Goal: Task Accomplishment & Management: Use online tool/utility

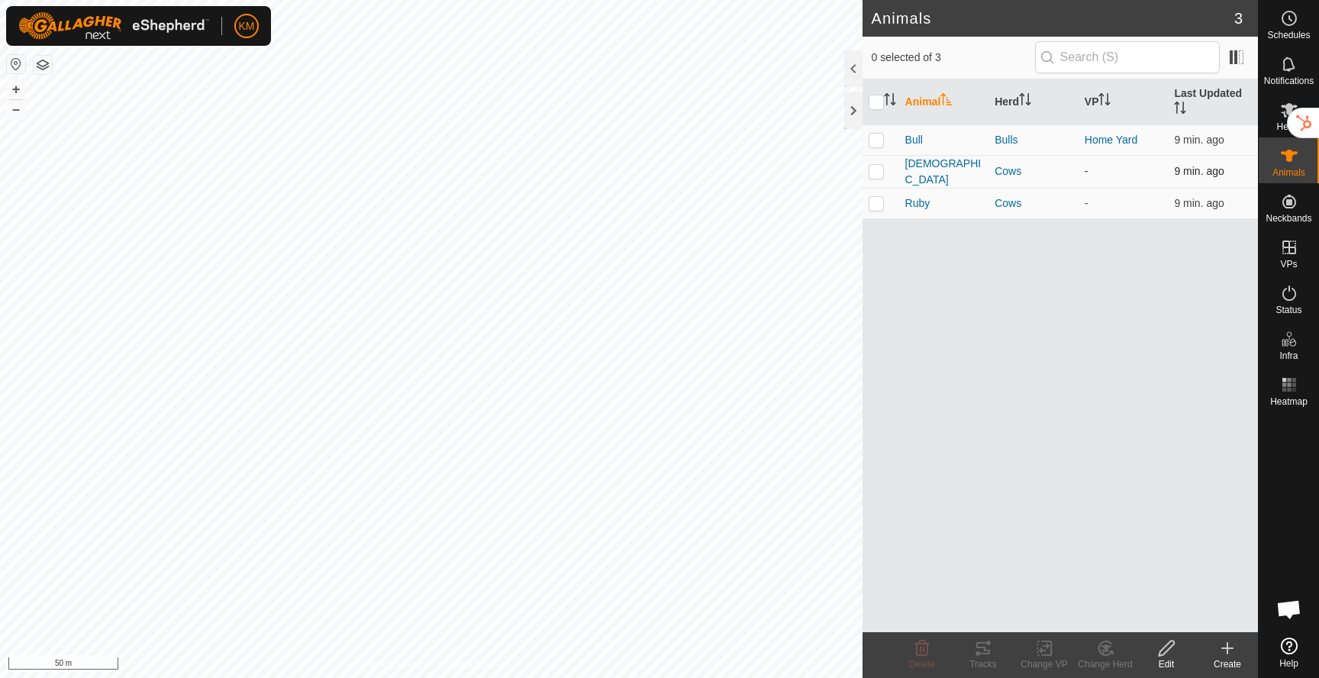
click at [876, 172] on p-checkbox at bounding box center [876, 171] width 15 height 12
checkbox input "true"
click at [879, 208] on td at bounding box center [881, 203] width 37 height 31
checkbox input "true"
click at [1054, 653] on change-vp-svg-icon at bounding box center [1044, 648] width 61 height 18
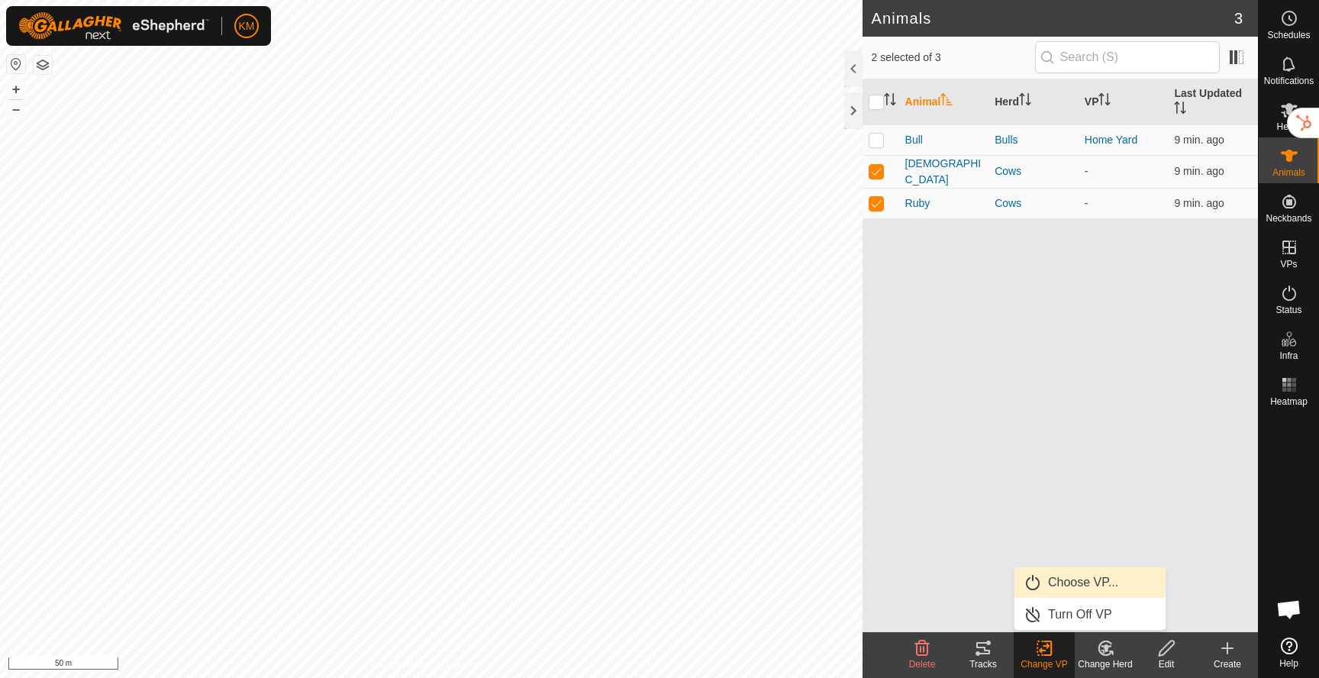
click at [1073, 587] on link "Choose VP..." at bounding box center [1090, 582] width 151 height 31
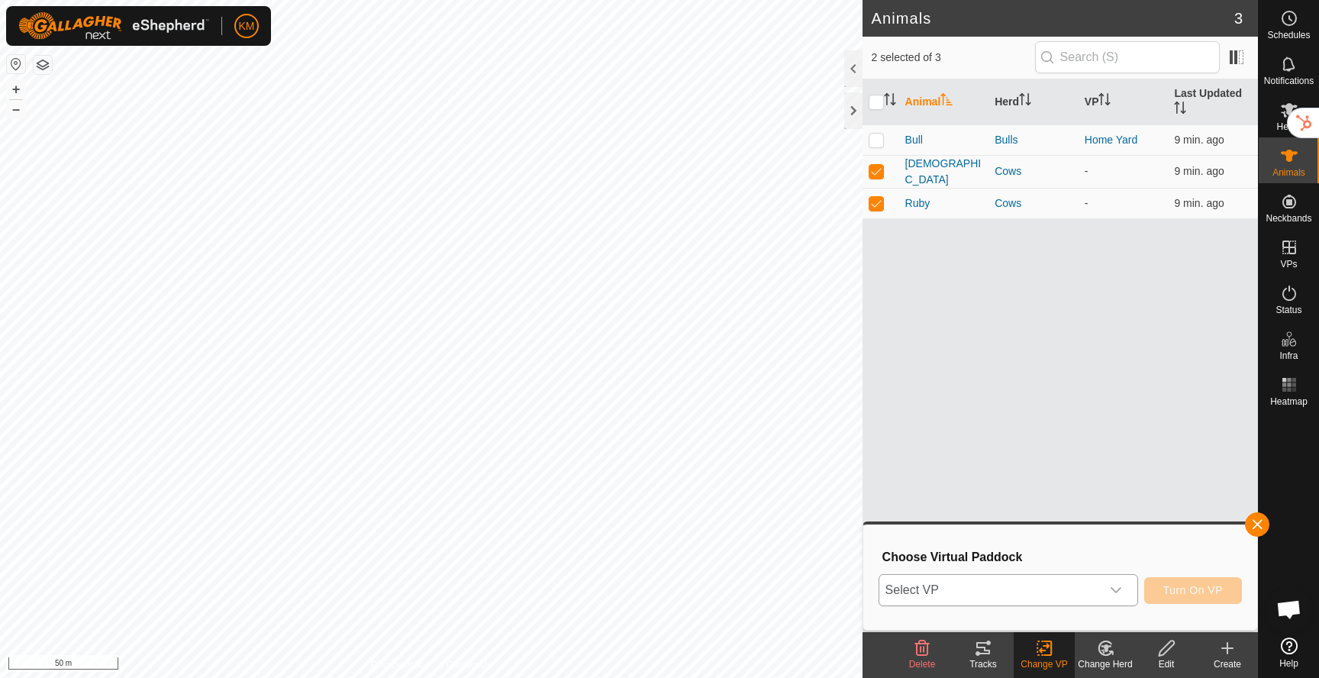
click at [1049, 589] on span "Select VP" at bounding box center [989, 590] width 221 height 31
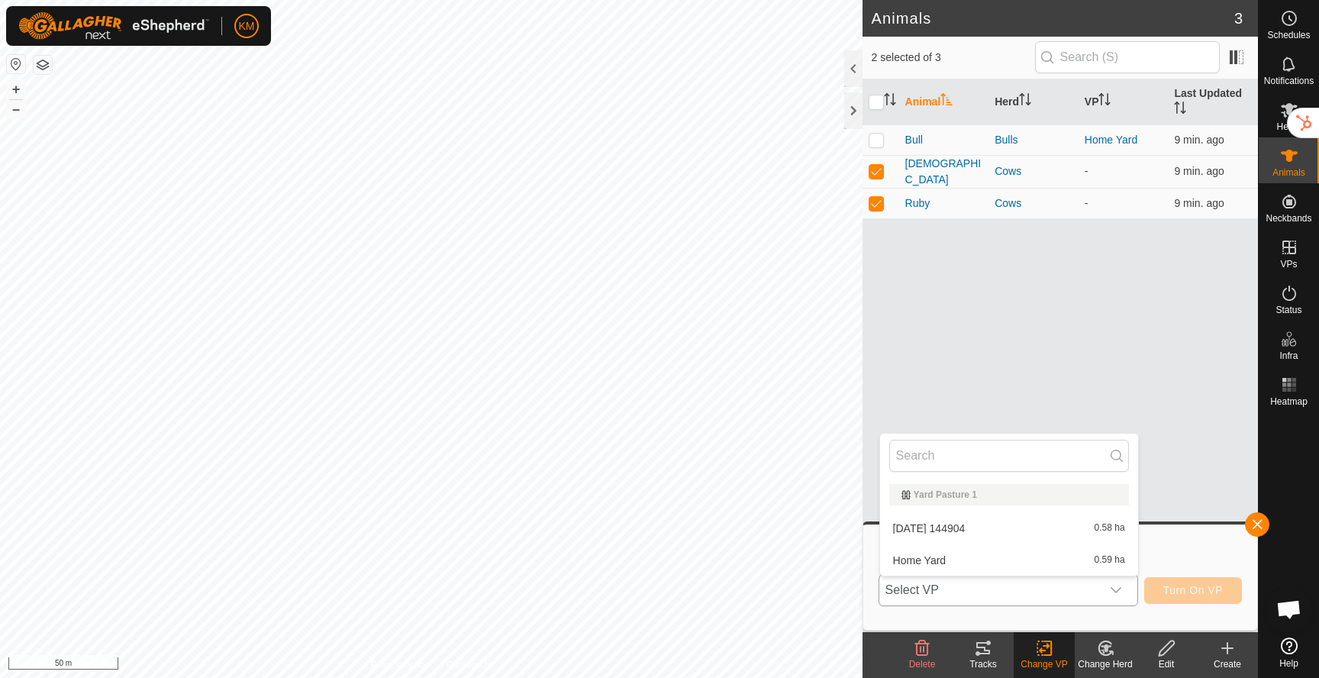
click at [1015, 562] on li "Home Yard 0.59 ha" at bounding box center [1009, 560] width 258 height 31
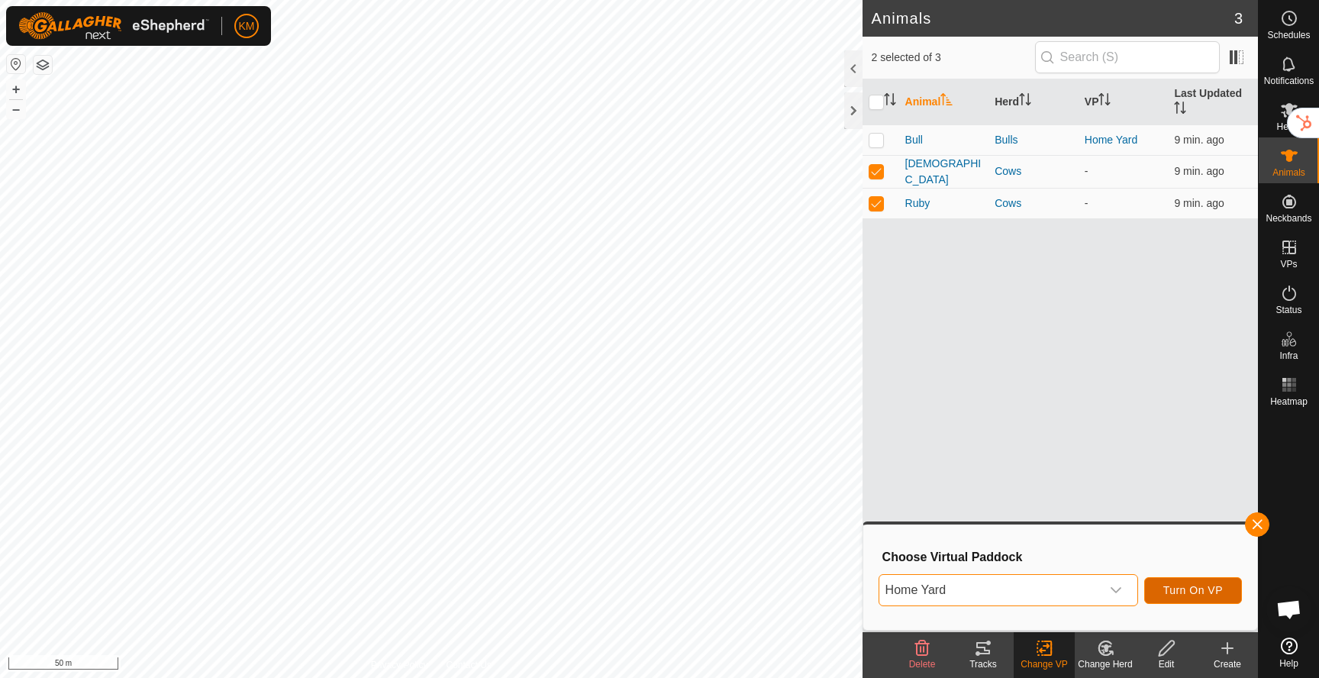
click at [1205, 599] on button "Turn On VP" at bounding box center [1193, 590] width 98 height 27
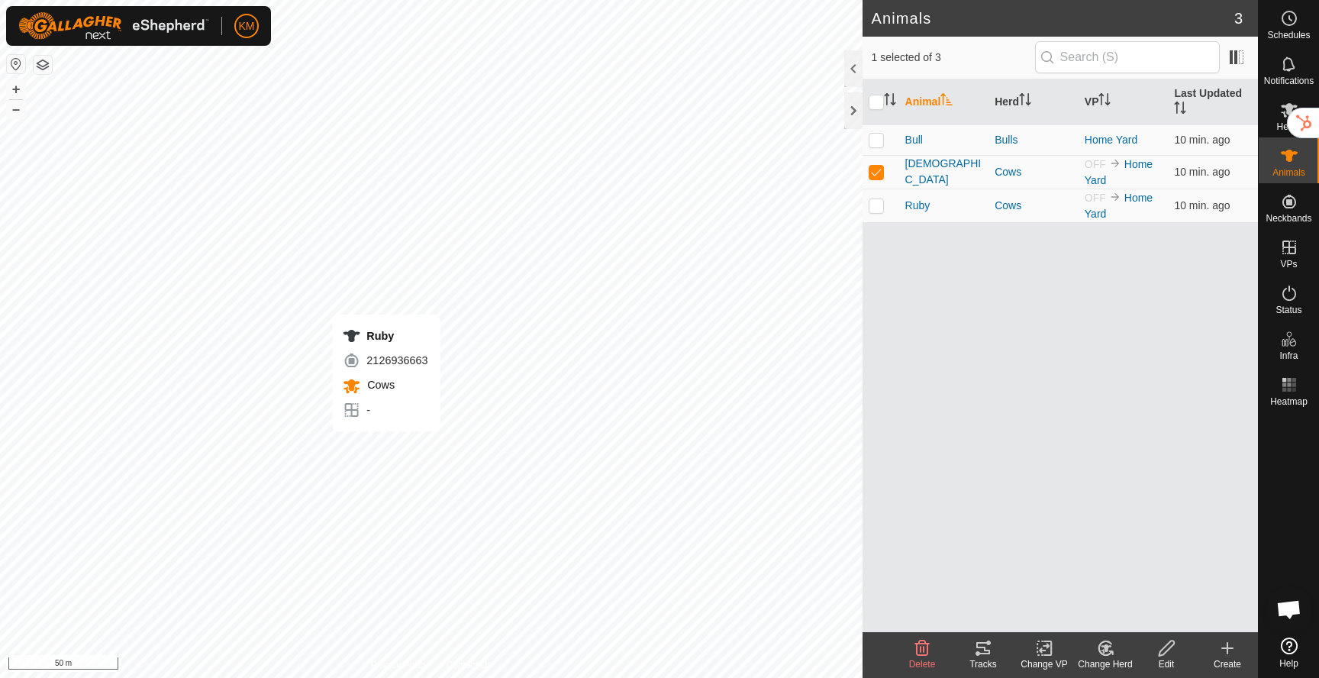
checkbox input "false"
checkbox input "true"
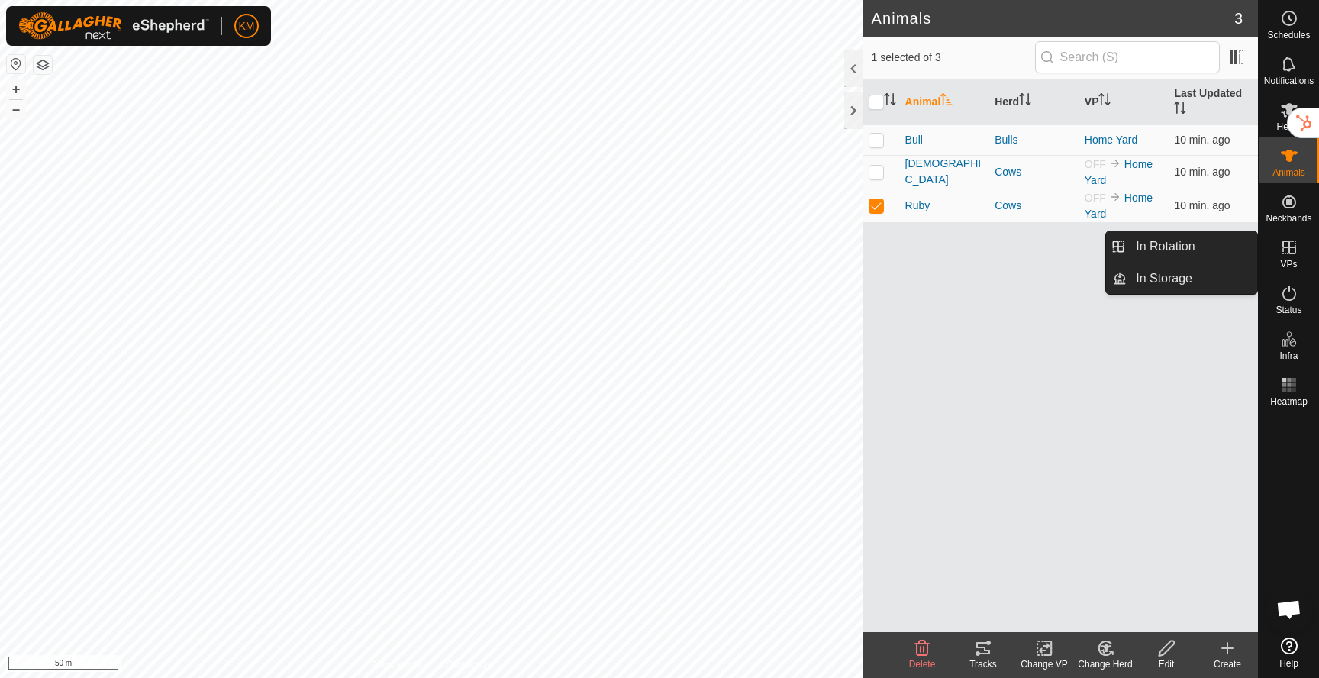
click at [1302, 239] on es-virtualpaddocks-svg-icon at bounding box center [1289, 247] width 27 height 24
click at [1296, 245] on icon at bounding box center [1289, 247] width 18 height 18
click at [1222, 254] on link "In Rotation" at bounding box center [1192, 246] width 131 height 31
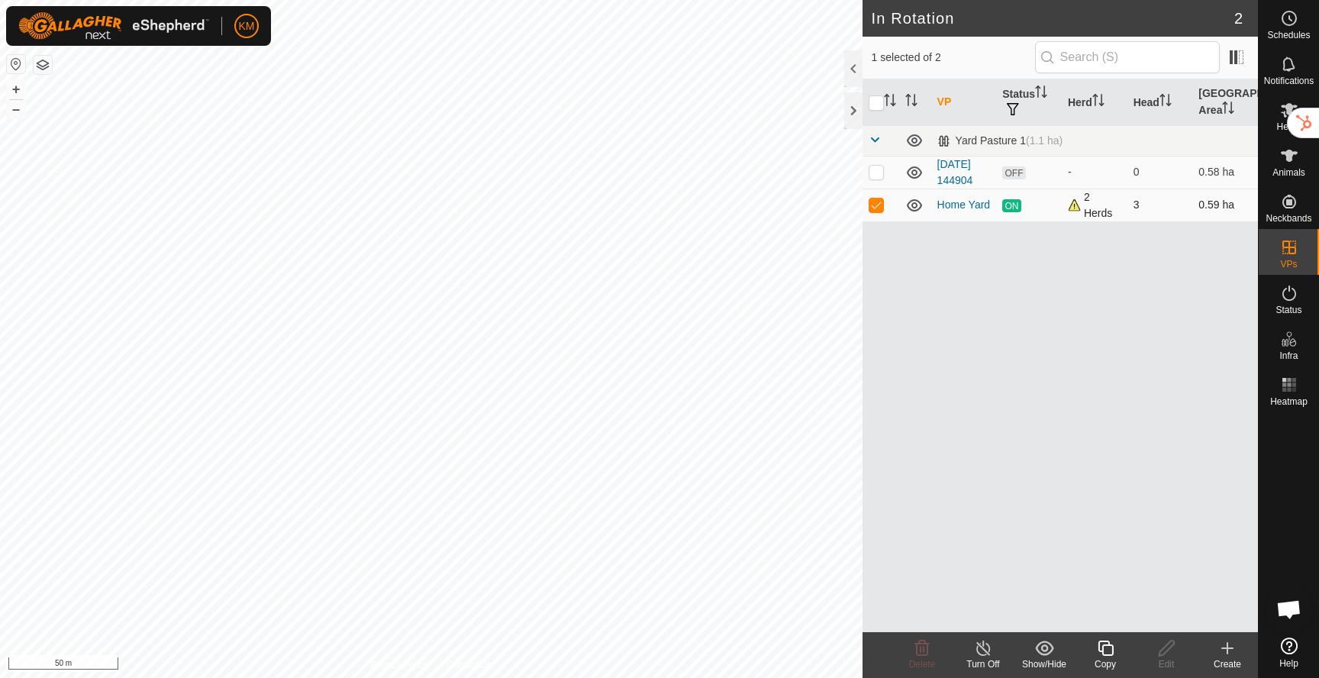
click at [878, 206] on p-checkbox at bounding box center [876, 204] width 15 height 12
checkbox input "false"
click at [876, 172] on p-checkbox at bounding box center [876, 172] width 15 height 12
click at [916, 170] on icon at bounding box center [914, 172] width 15 height 12
click at [916, 170] on icon at bounding box center [914, 172] width 18 height 18
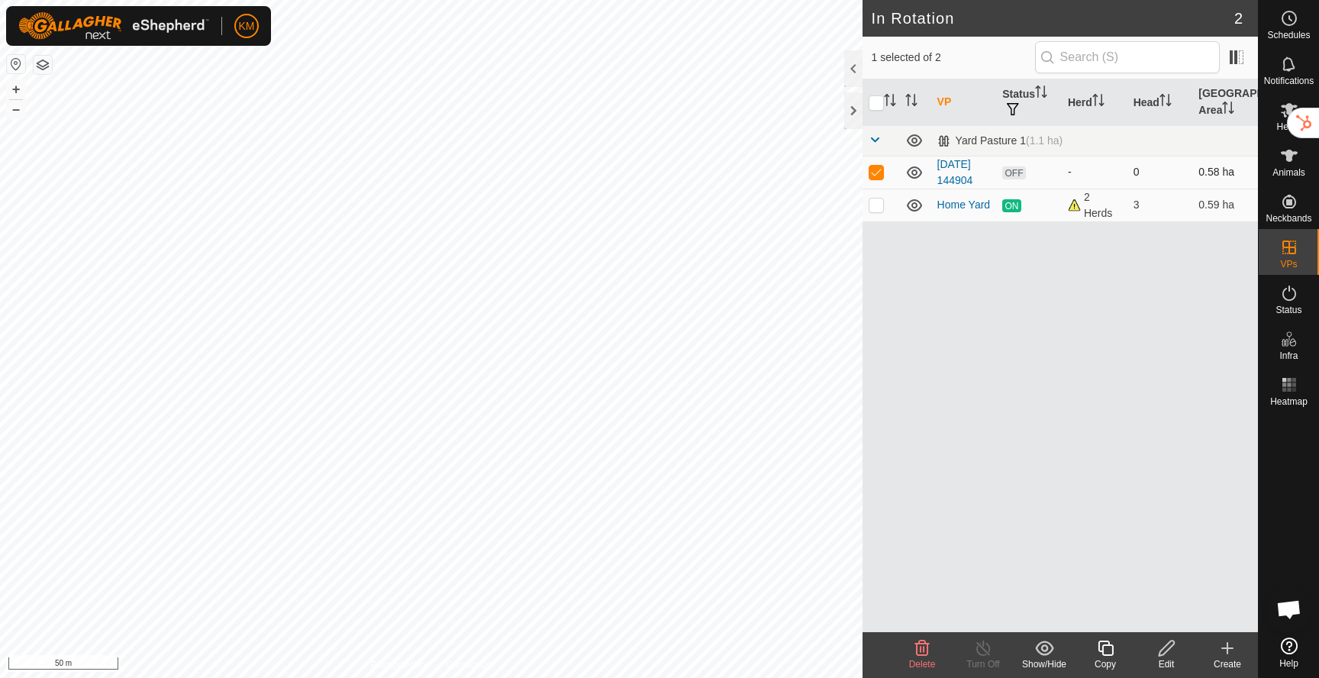
click at [925, 647] on icon at bounding box center [922, 648] width 18 height 18
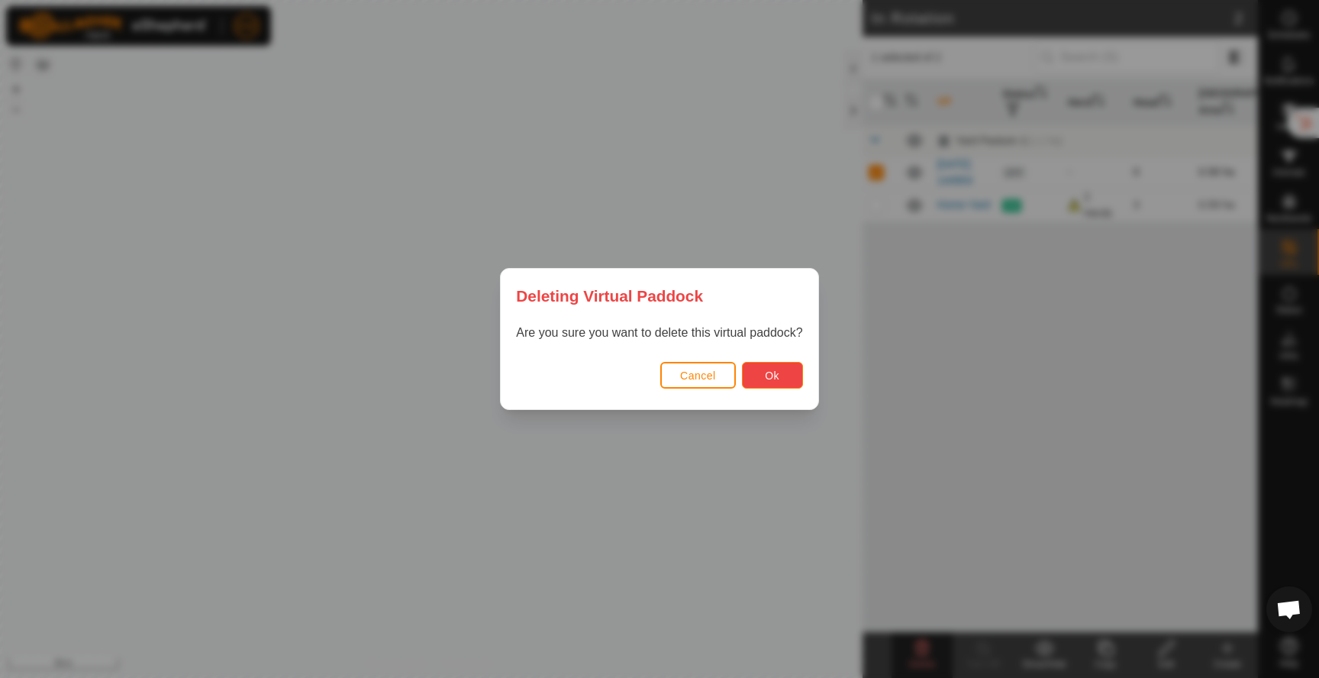
click at [776, 374] on span "Ok" at bounding box center [772, 375] width 15 height 12
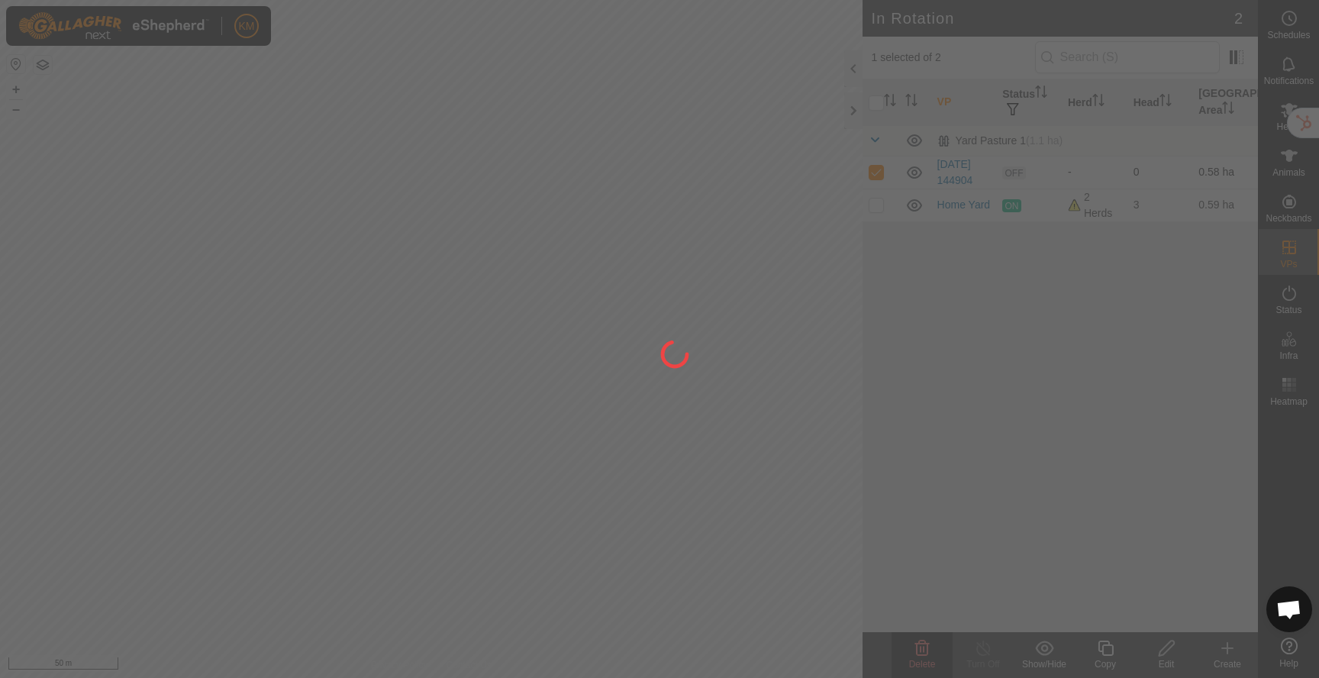
checkbox input "false"
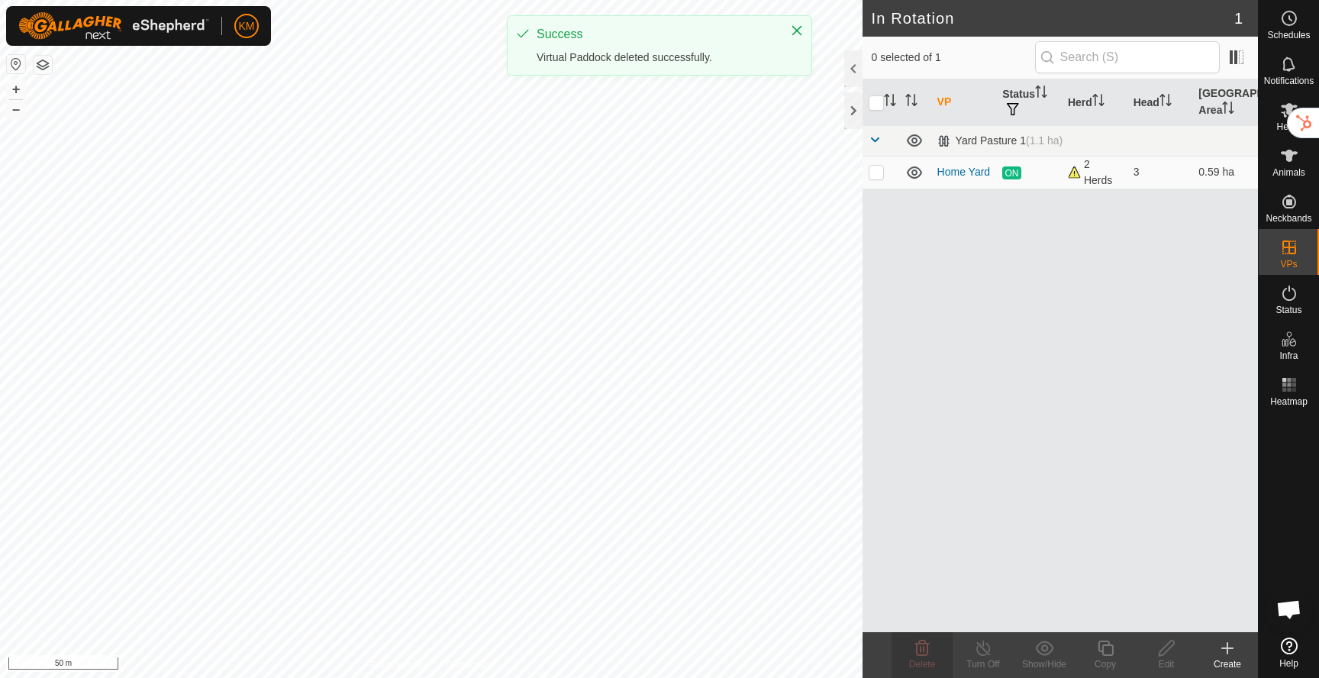
click at [1090, 228] on div "VP Status Herd Head Grazing Area Yard Pasture 1 (1.1 ha) Home Yard ON 2 Herds 3…" at bounding box center [1060, 355] width 395 height 553
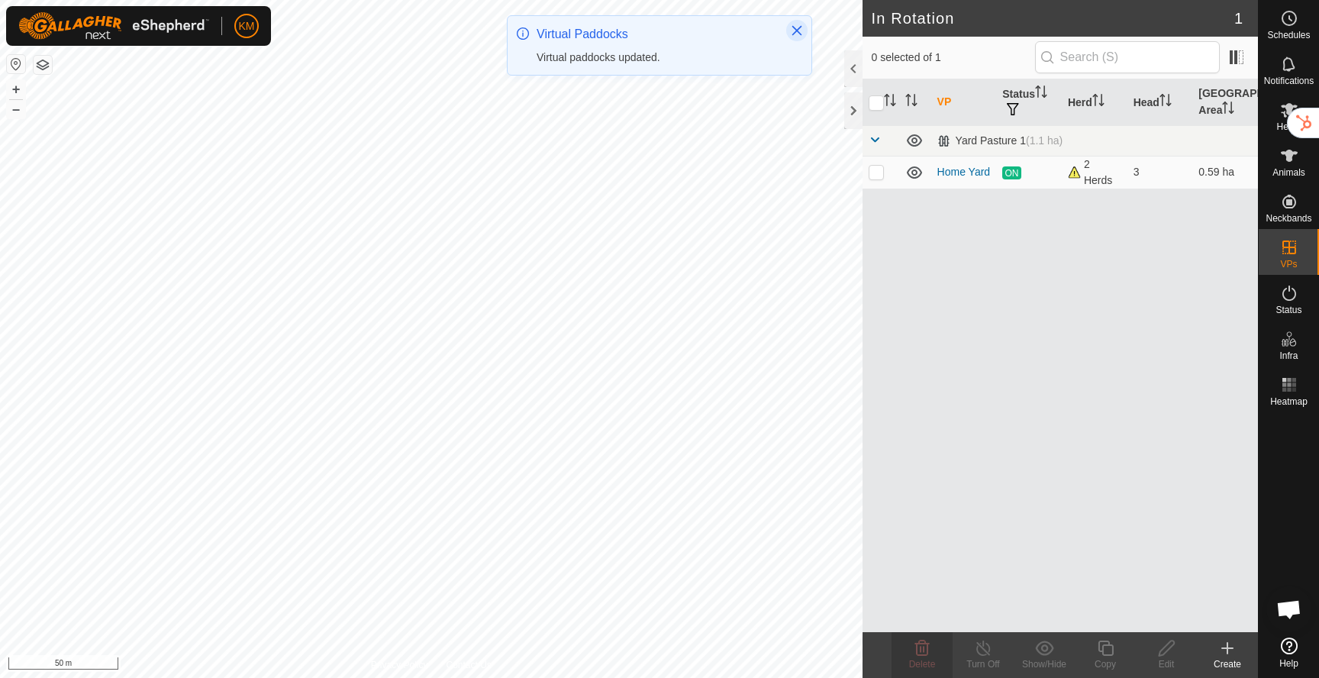
click at [797, 33] on icon "Close" at bounding box center [797, 30] width 12 height 12
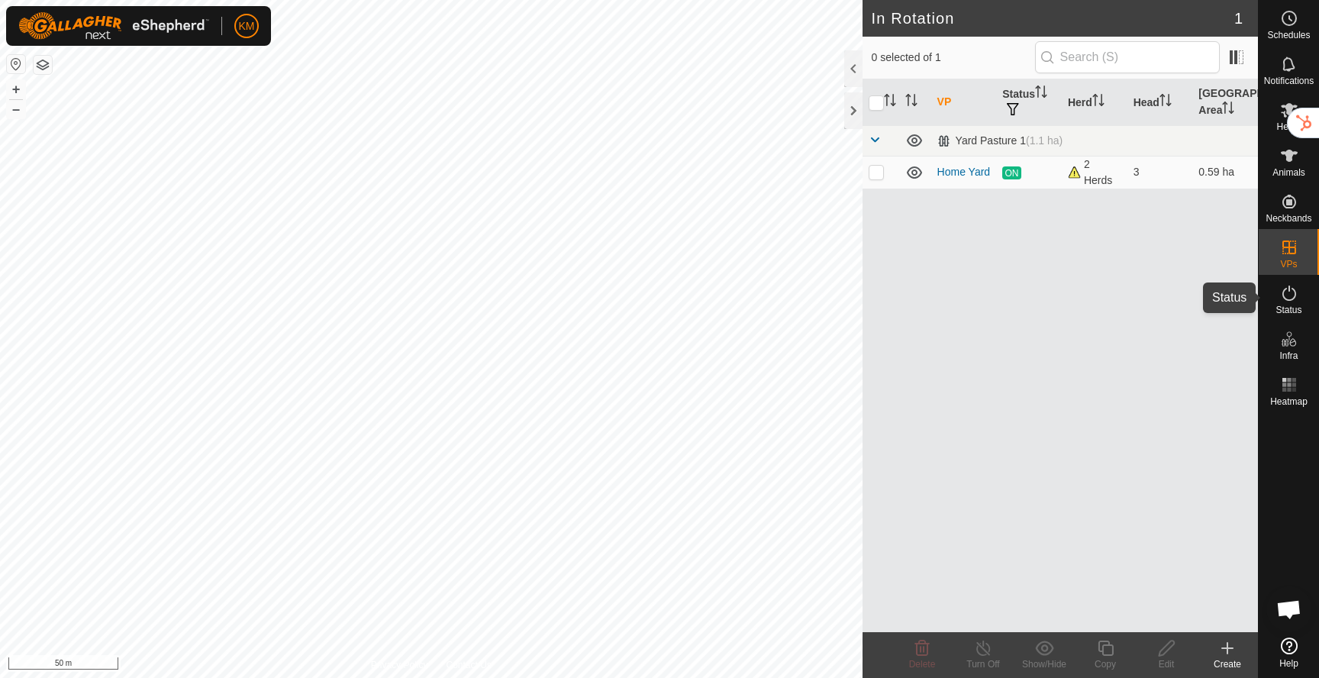
click at [1299, 295] on es-activation-svg-icon at bounding box center [1289, 293] width 27 height 24
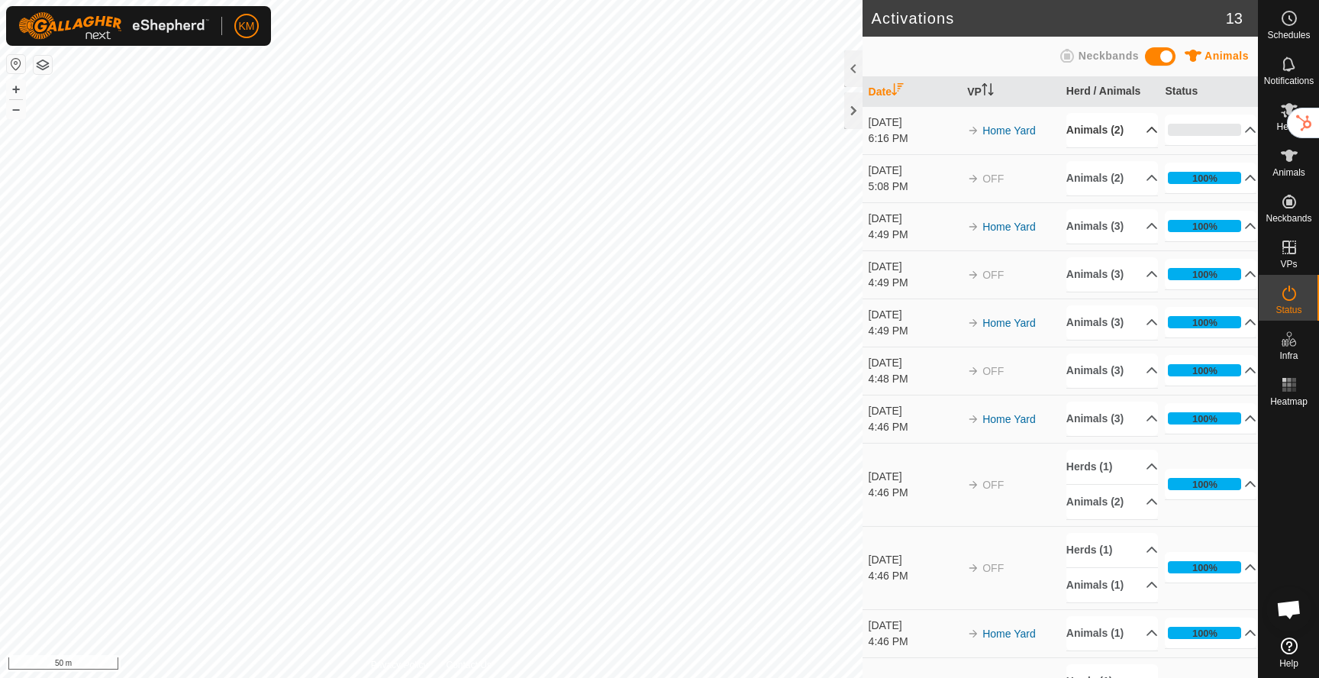
click at [1144, 136] on p-accordion-header "Animals (2)" at bounding box center [1113, 130] width 92 height 34
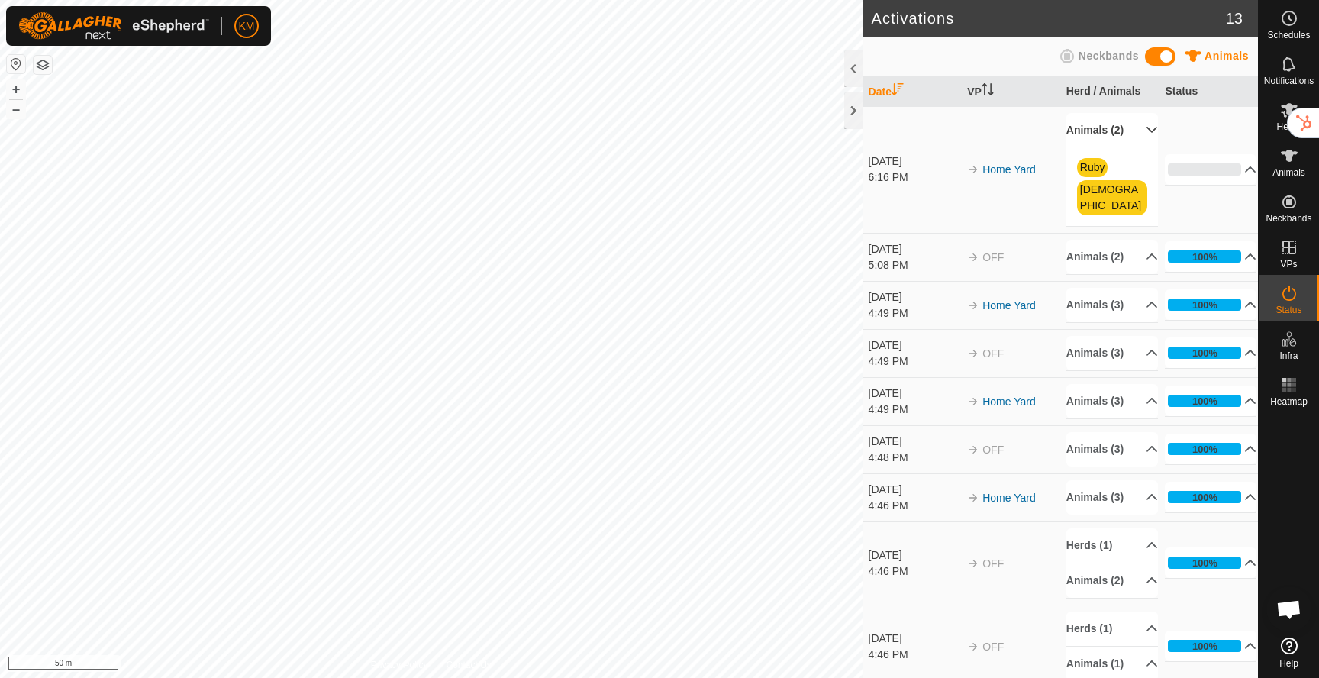
click at [1144, 136] on p-accordion-header "Animals (2)" at bounding box center [1113, 130] width 92 height 34
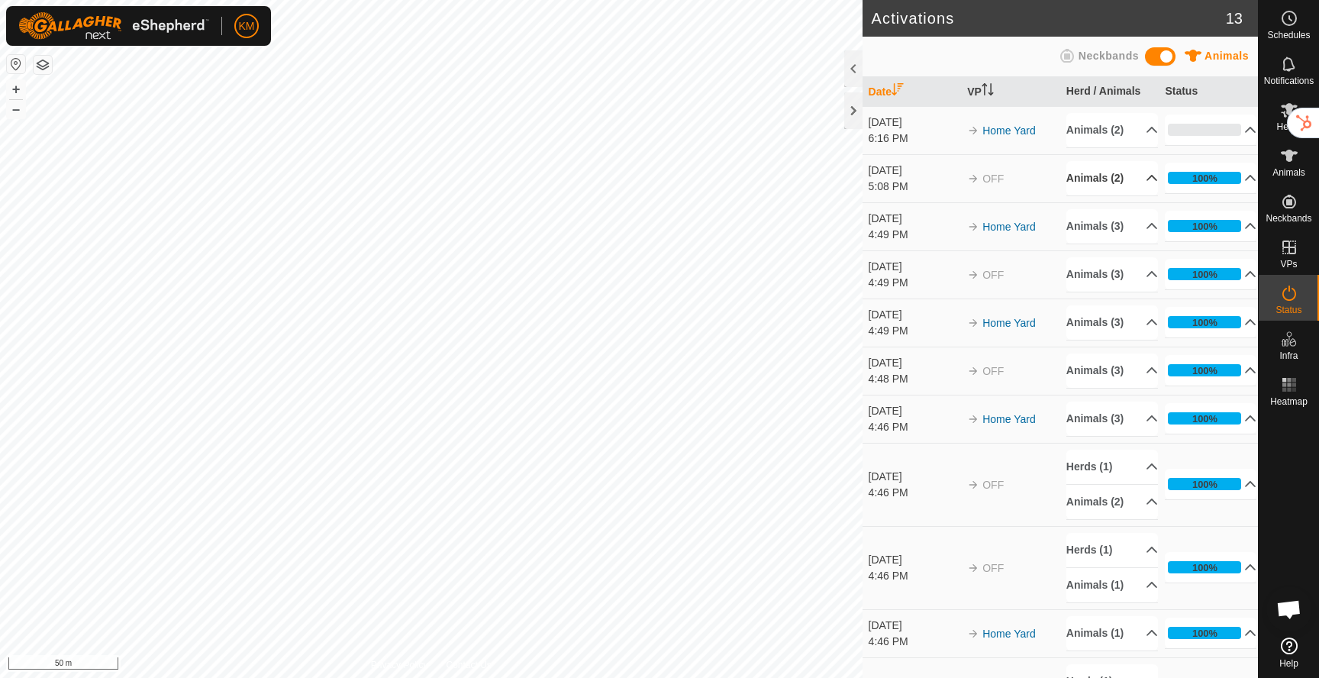
click at [1143, 182] on p-accordion-header "Animals (2)" at bounding box center [1113, 178] width 92 height 34
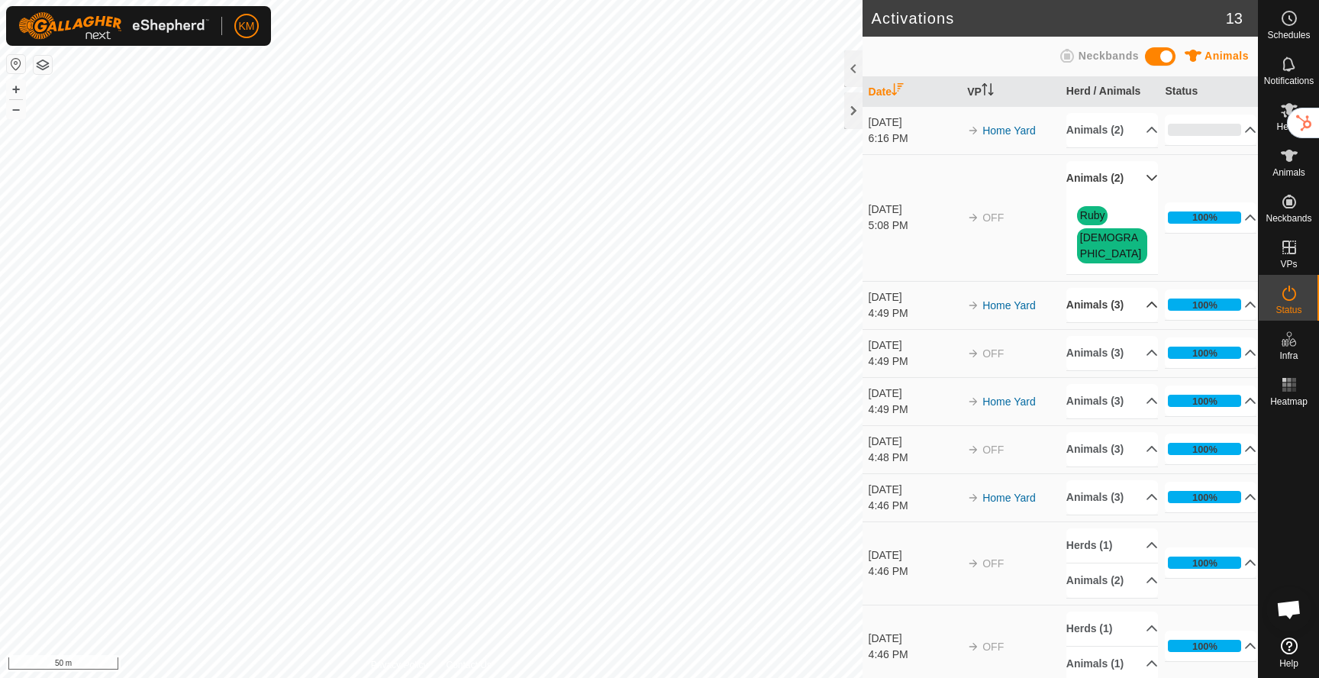
click at [1146, 288] on p-accordion-header "Animals (3)" at bounding box center [1113, 305] width 92 height 34
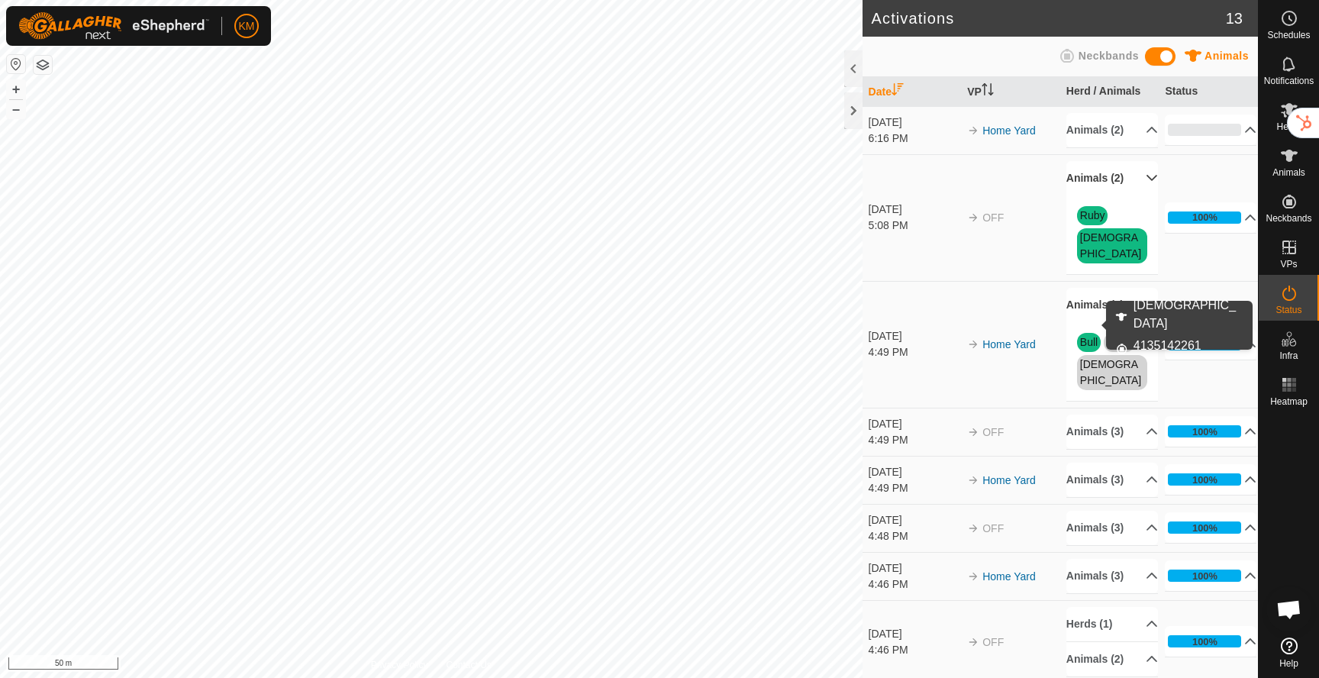
click at [1097, 358] on link "[DEMOGRAPHIC_DATA]" at bounding box center [1110, 372] width 61 height 28
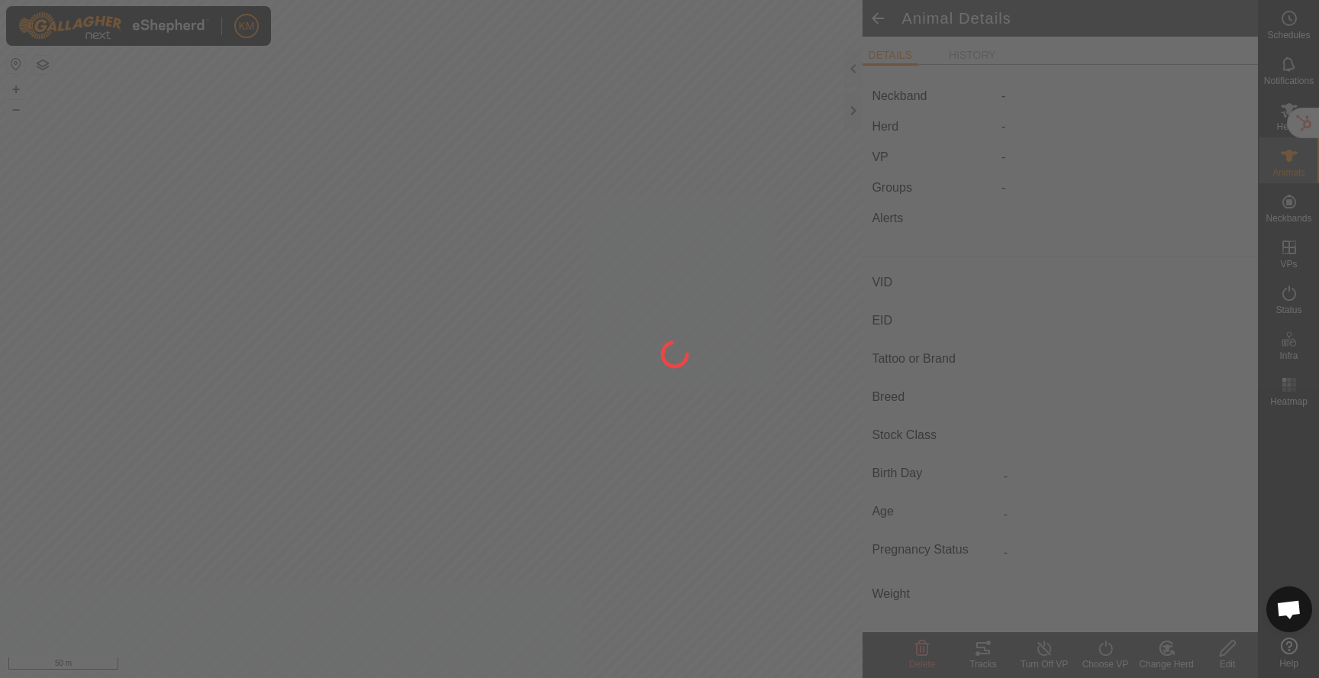
type input "[DEMOGRAPHIC_DATA]"
type input "-"
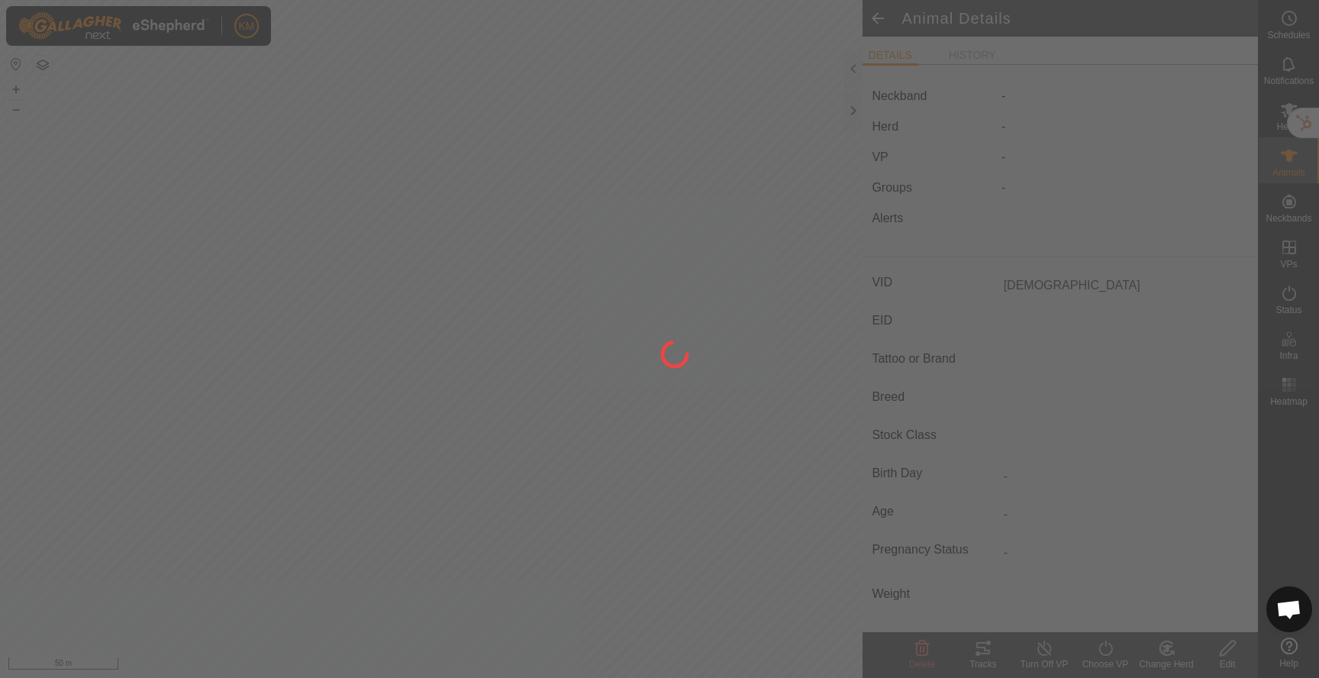
type input "0 kg"
type input "-"
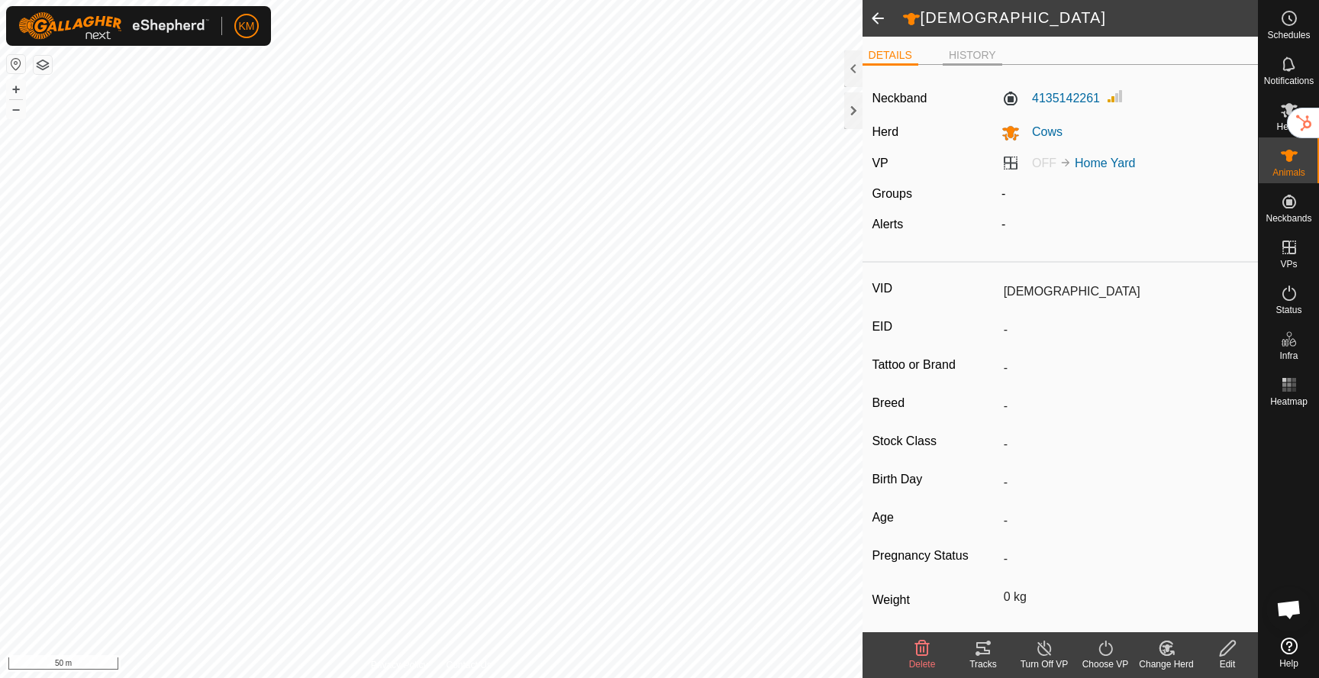
click at [967, 63] on li "HISTORY" at bounding box center [973, 56] width 60 height 18
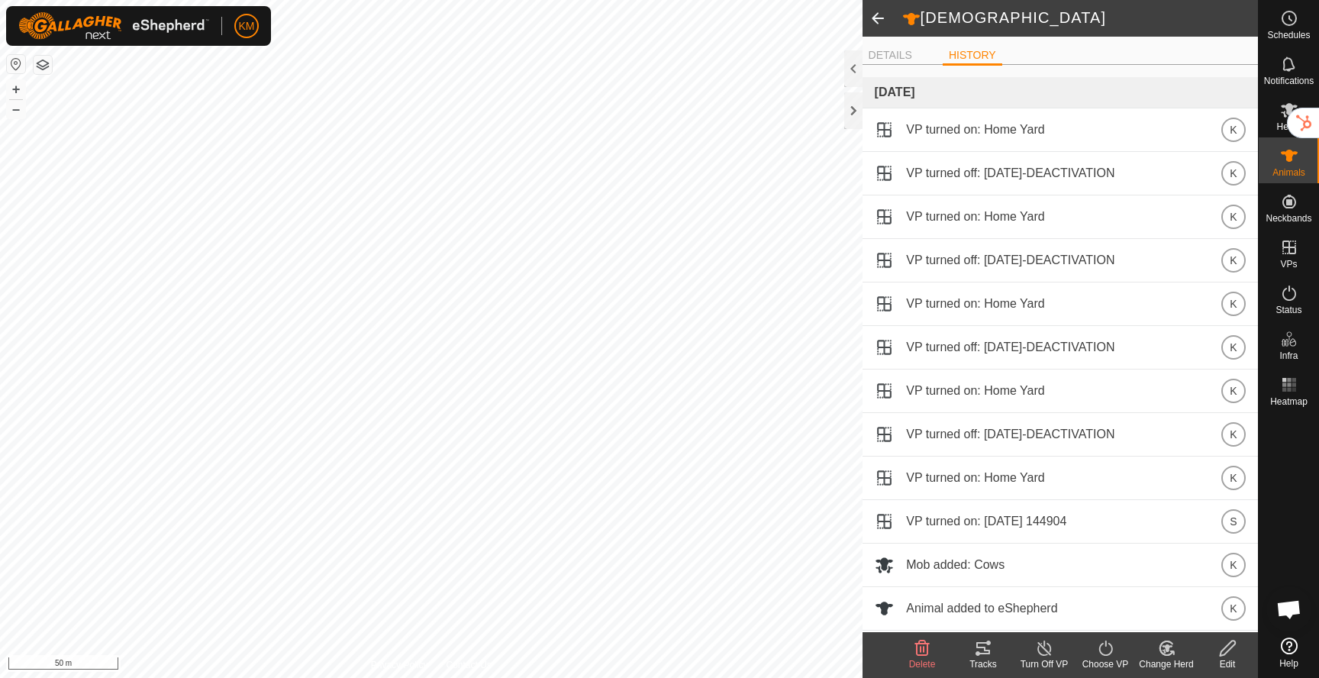
click at [876, 18] on span at bounding box center [878, 18] width 31 height 37
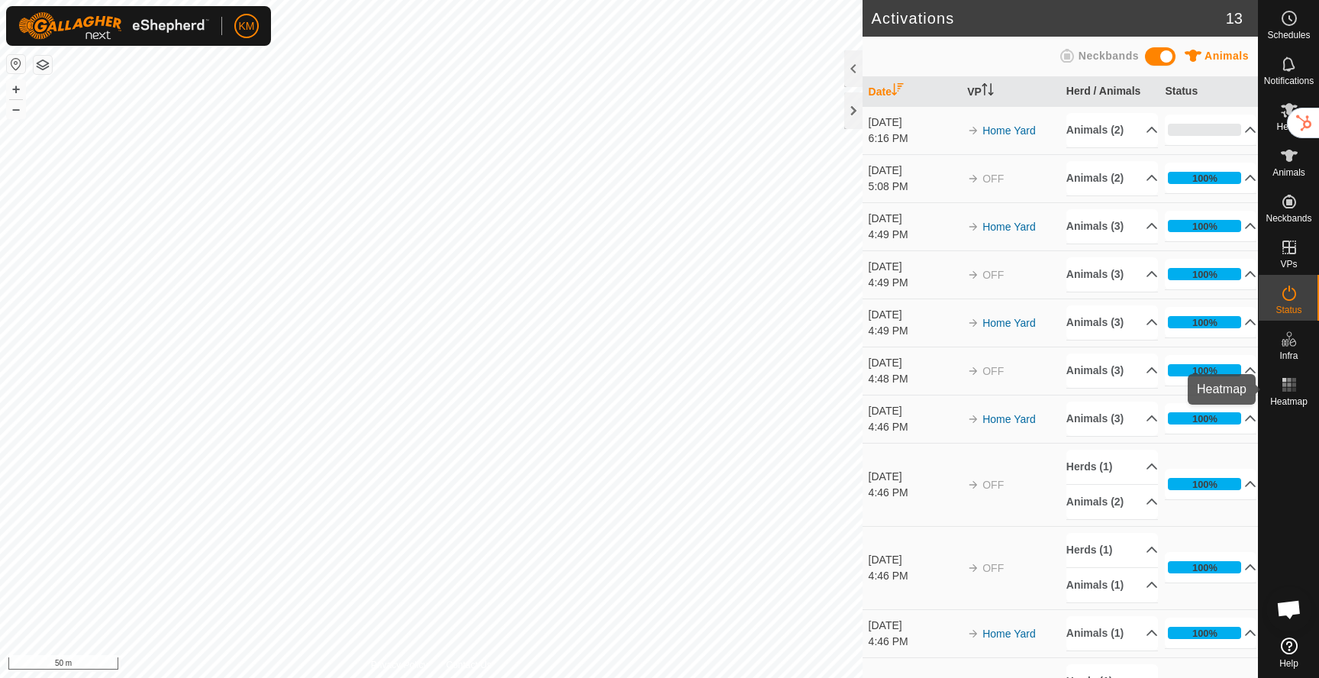
click at [1290, 382] on icon at bounding box center [1289, 385] width 18 height 18
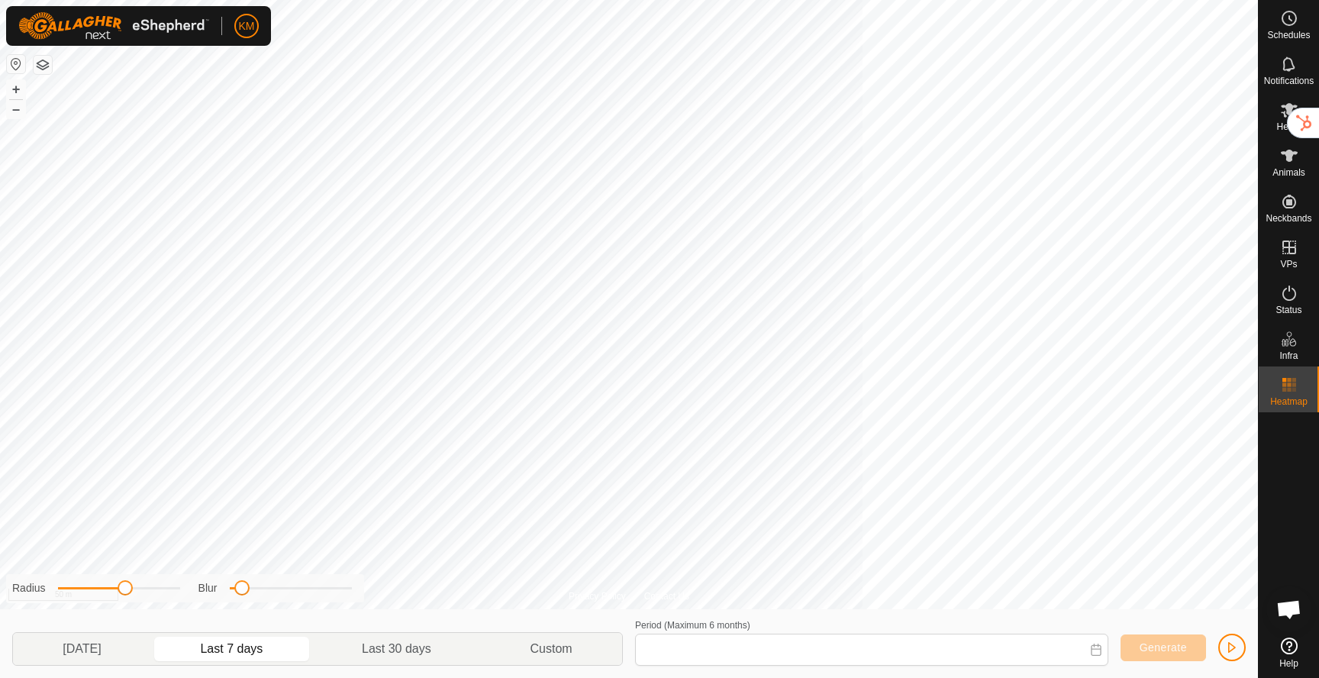
type input "[DATE] - [DATE]"
click at [1288, 163] on icon at bounding box center [1289, 156] width 18 height 18
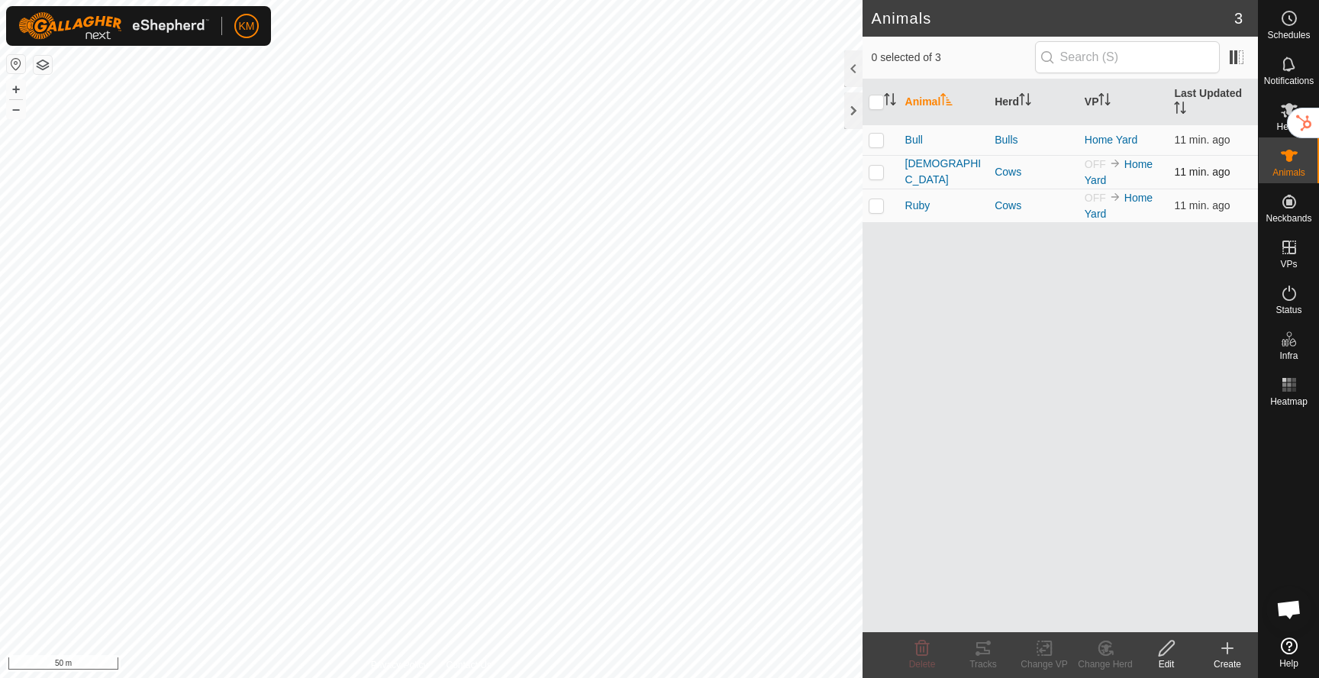
click at [879, 173] on p-checkbox at bounding box center [876, 172] width 15 height 12
checkbox input "true"
click at [981, 644] on icon at bounding box center [983, 648] width 18 height 18
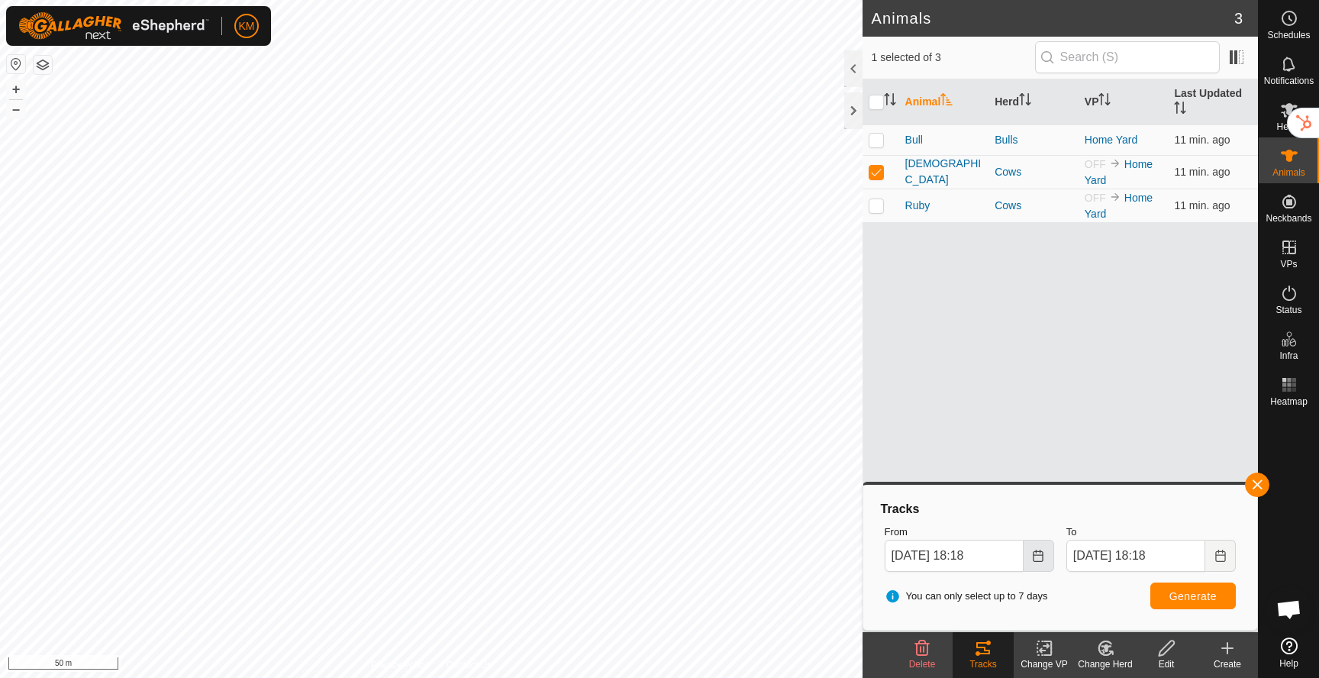
click at [1031, 557] on button "Choose Date" at bounding box center [1039, 556] width 31 height 32
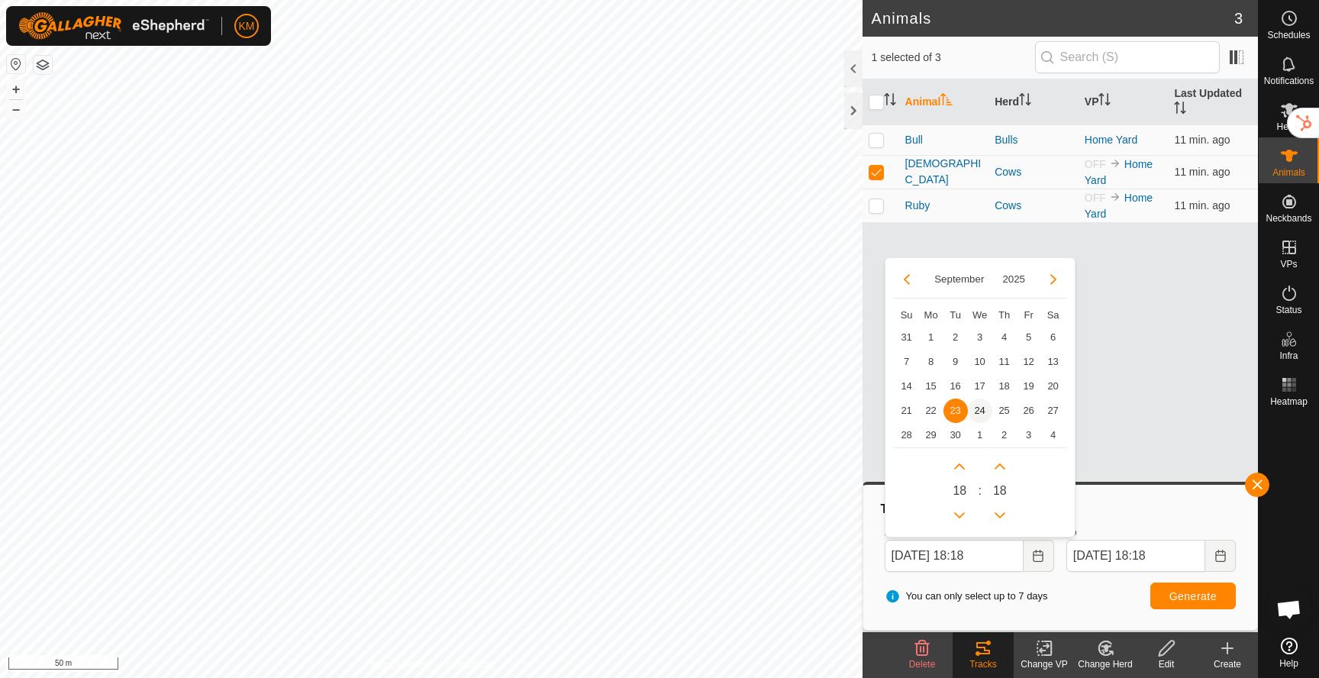
click at [983, 414] on span "24" at bounding box center [980, 411] width 24 height 24
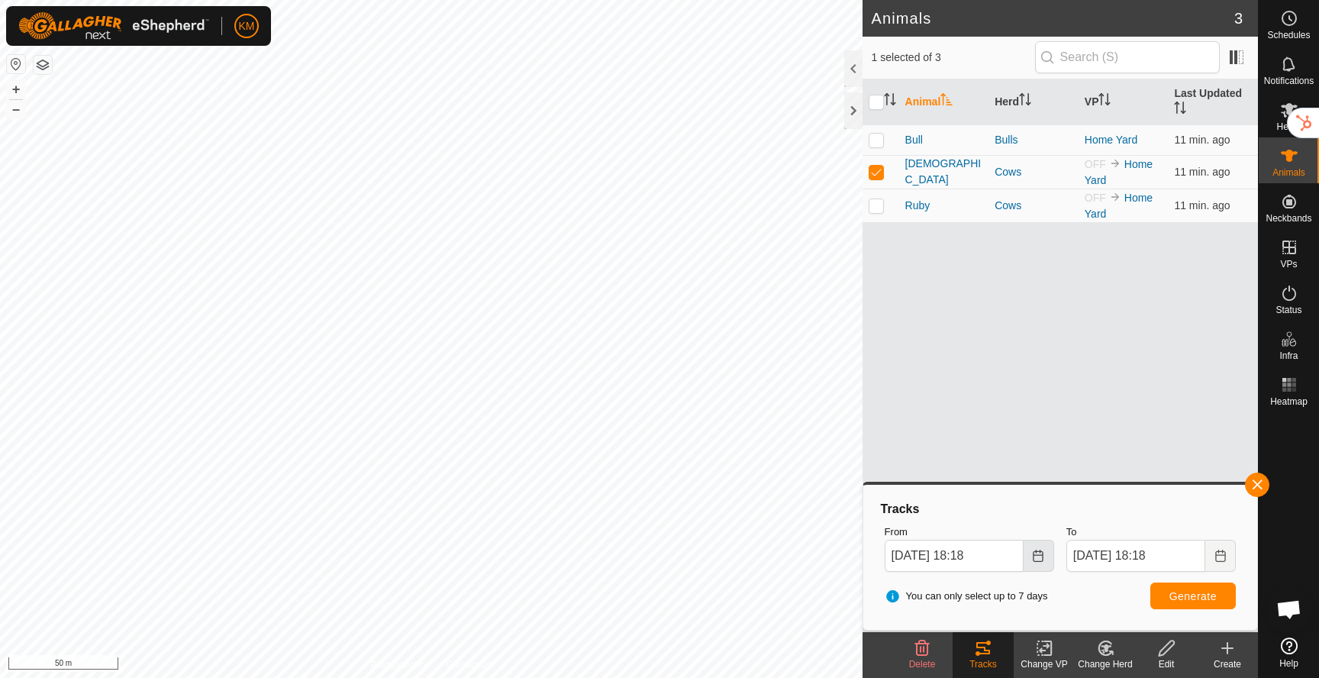
click at [1034, 555] on icon "Choose Date" at bounding box center [1039, 556] width 10 height 12
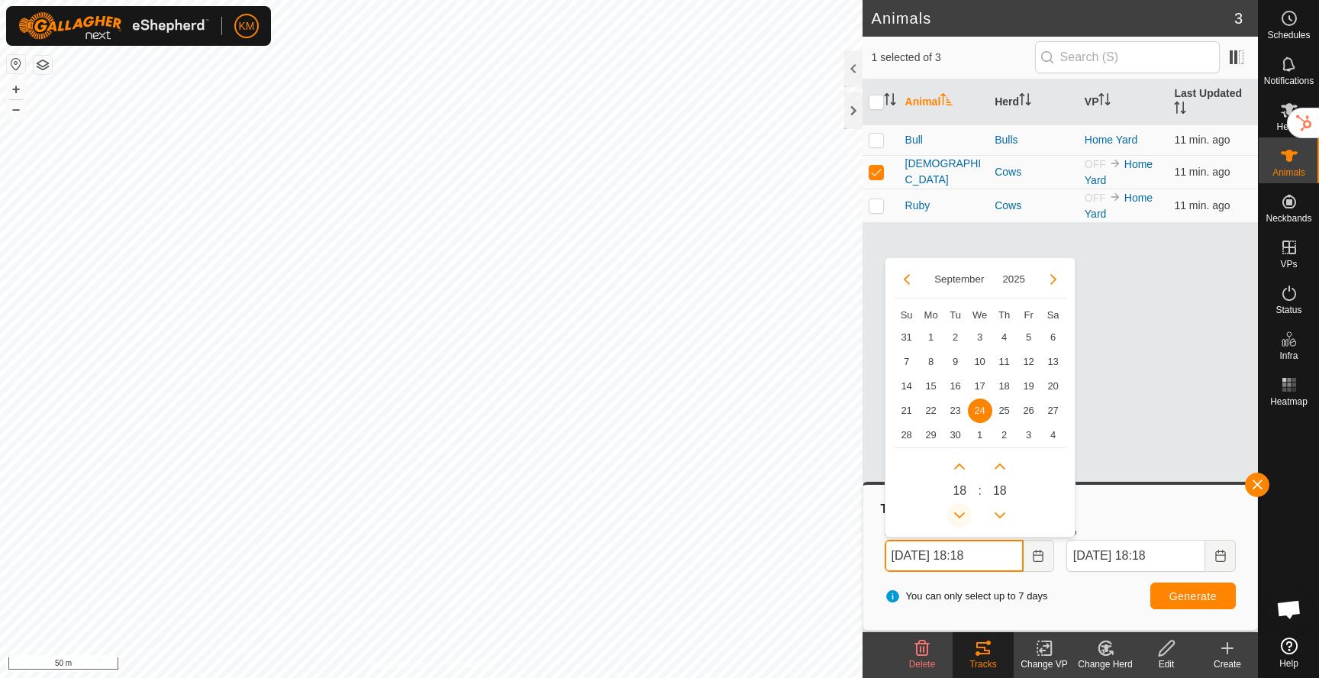
click at [961, 509] on button "Previous Hour" at bounding box center [959, 515] width 24 height 24
click at [962, 510] on span "Previous Hour" at bounding box center [962, 510] width 0 height 0
click at [961, 509] on button "Previous Hour" at bounding box center [959, 515] width 24 height 24
type input "[DATE] 15:18"
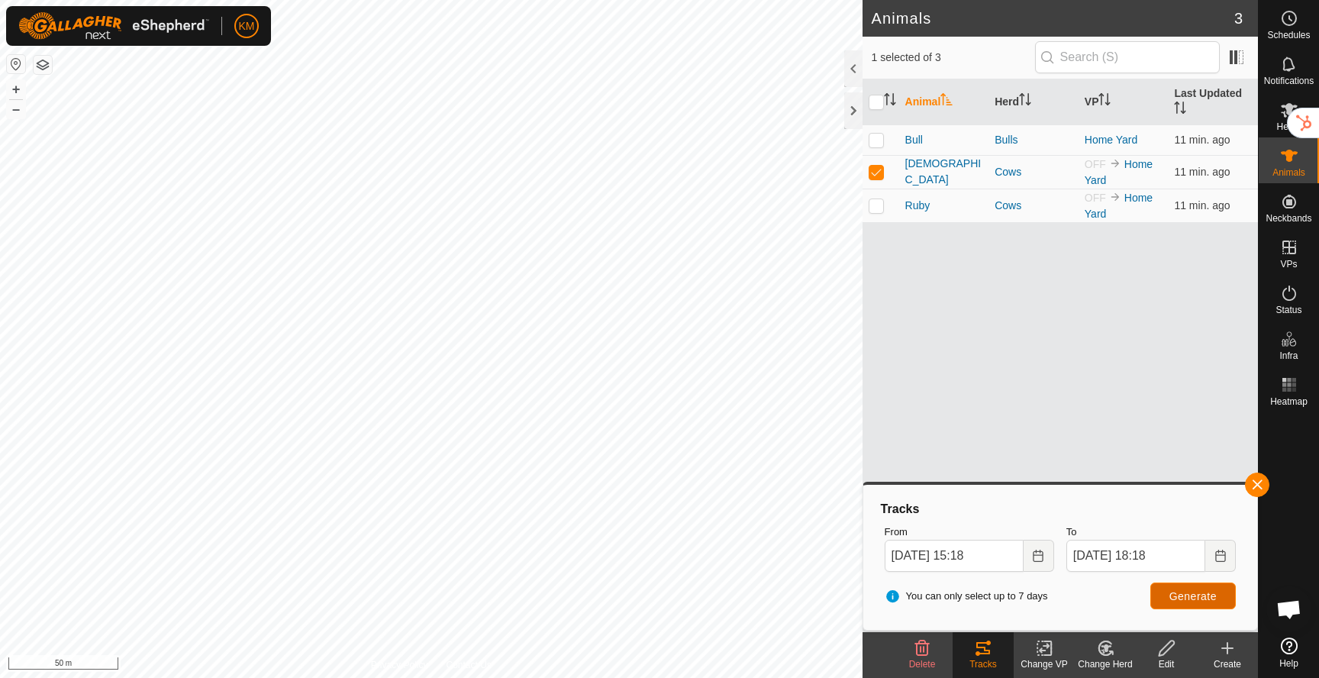
click at [1187, 595] on span "Generate" at bounding box center [1193, 596] width 47 height 12
click at [10, 90] on button "+" at bounding box center [16, 89] width 18 height 18
click at [14, 89] on button "+" at bounding box center [16, 89] width 18 height 18
click at [880, 173] on p-checkbox at bounding box center [876, 172] width 15 height 12
checkbox input "false"
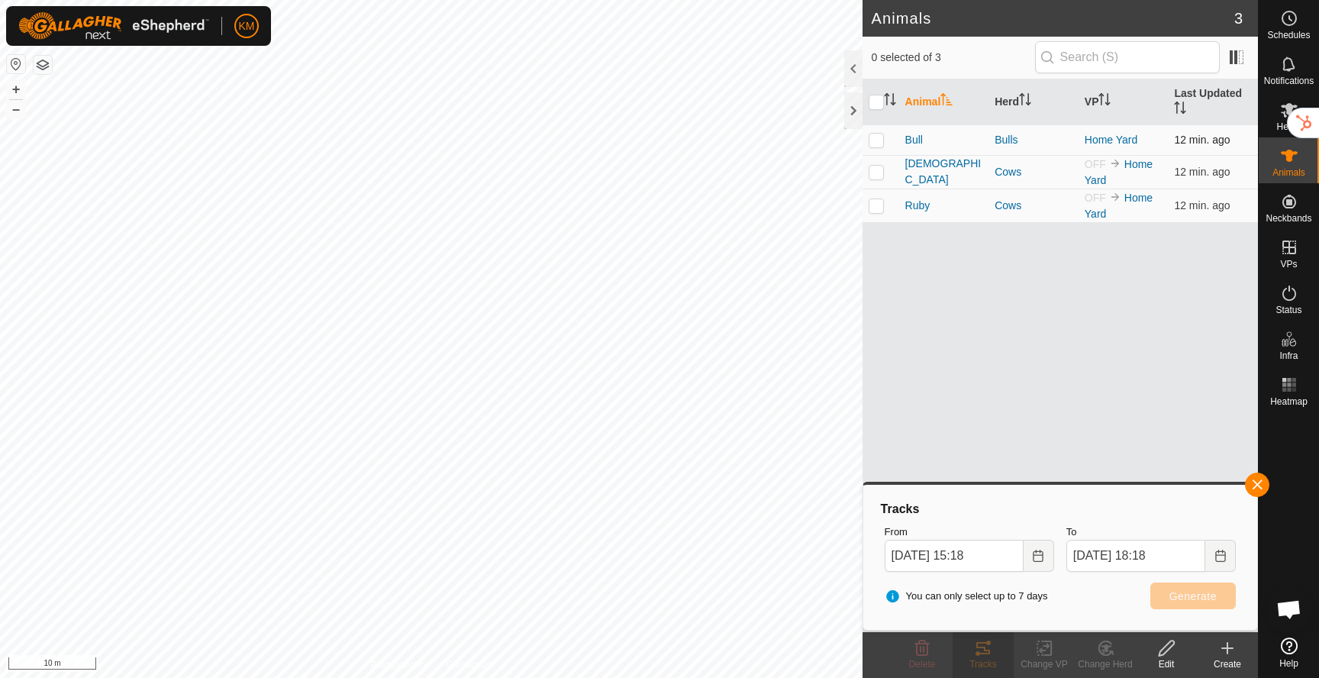
click at [876, 143] on p-checkbox at bounding box center [876, 140] width 15 height 12
click at [1183, 595] on span "Generate" at bounding box center [1193, 596] width 47 height 12
click at [881, 146] on td at bounding box center [881, 139] width 37 height 31
checkbox input "false"
click at [875, 215] on td at bounding box center [881, 206] width 37 height 34
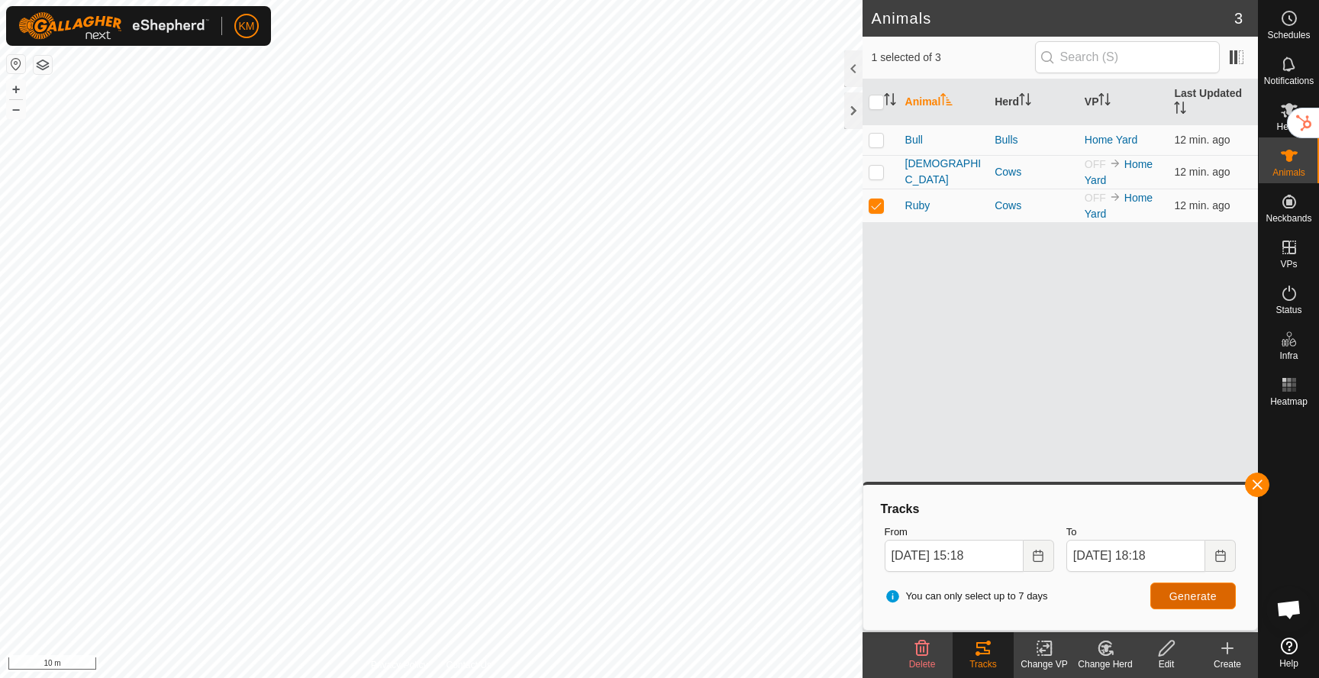
click at [1195, 597] on span "Generate" at bounding box center [1193, 596] width 47 height 12
click at [881, 205] on p-checkbox at bounding box center [876, 205] width 15 height 12
checkbox input "false"
click at [876, 171] on p-checkbox at bounding box center [876, 172] width 15 height 12
checkbox input "true"
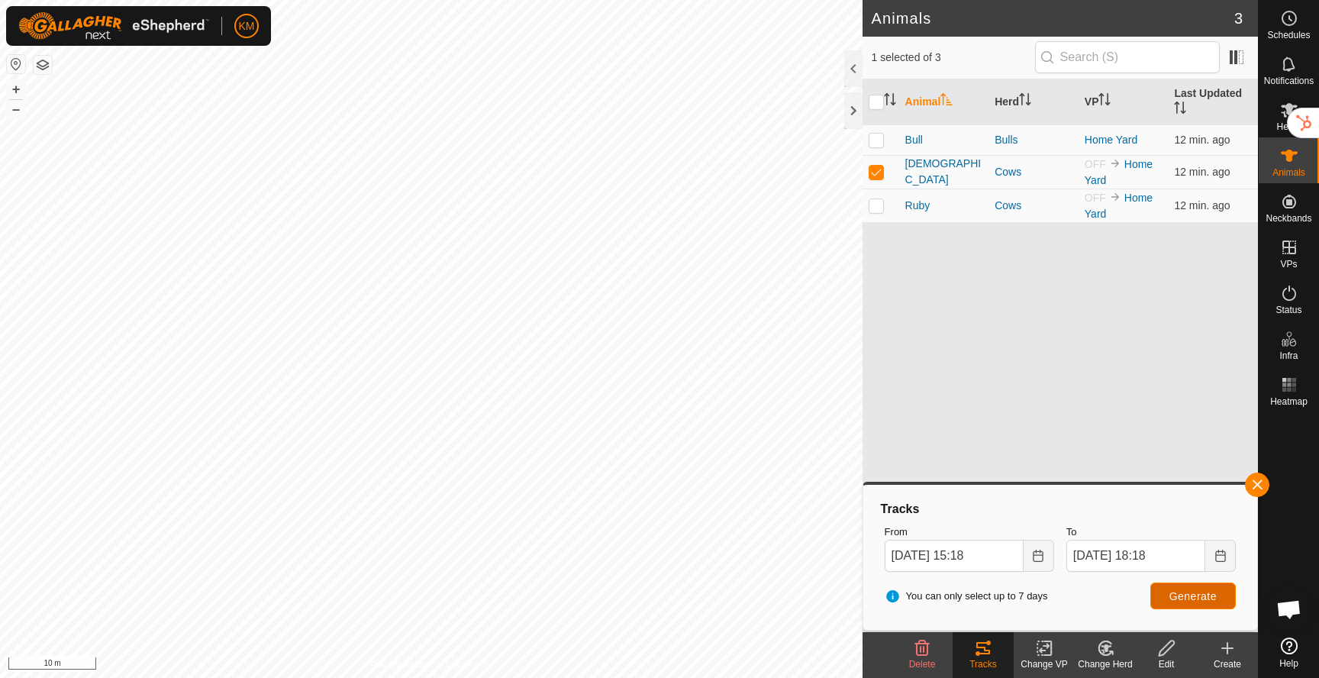
click at [1193, 605] on button "Generate" at bounding box center [1193, 595] width 86 height 27
